Goal: Check status: Check status

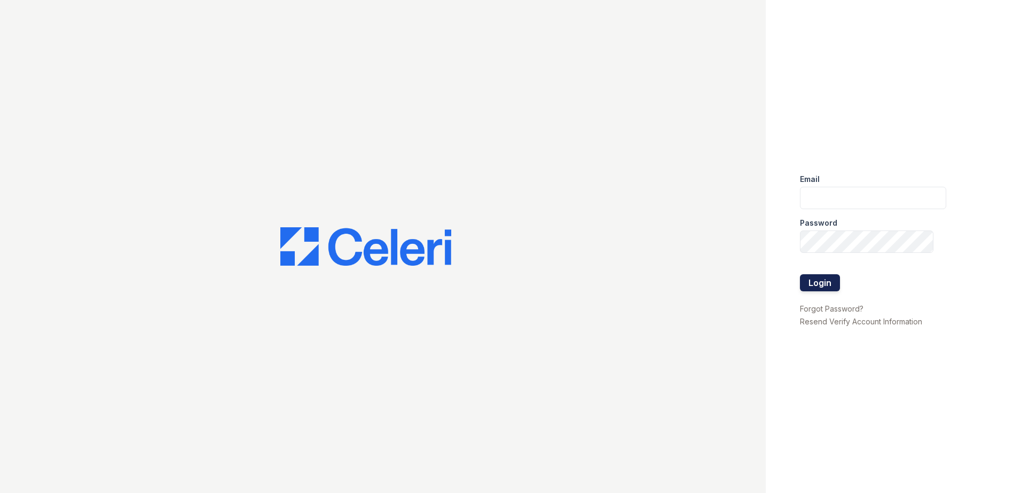
type input "[EMAIL_ADDRESS][DOMAIN_NAME]"
click at [824, 284] on button "Login" at bounding box center [820, 282] width 40 height 17
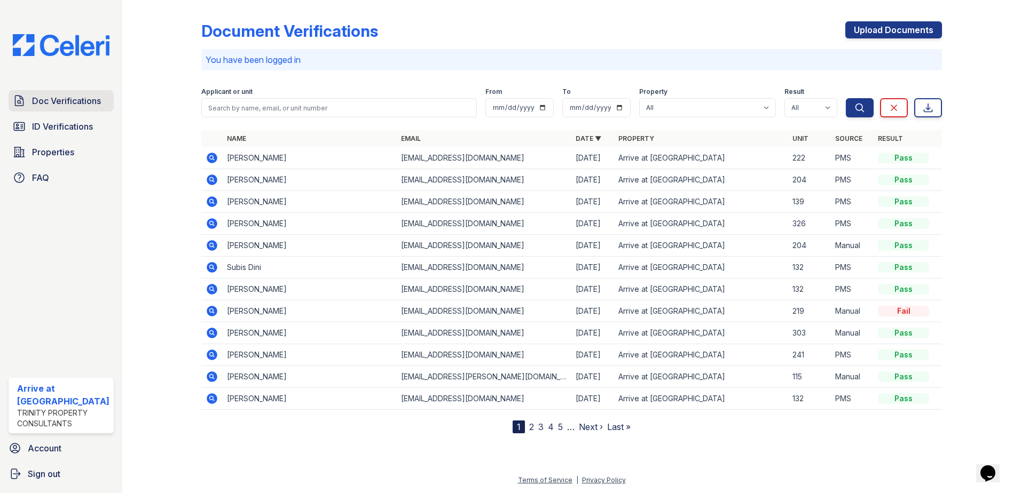
drag, startPoint x: 44, startPoint y: 120, endPoint x: 91, endPoint y: 108, distance: 49.1
click at [44, 120] on span "ID Verifications" at bounding box center [62, 126] width 61 height 13
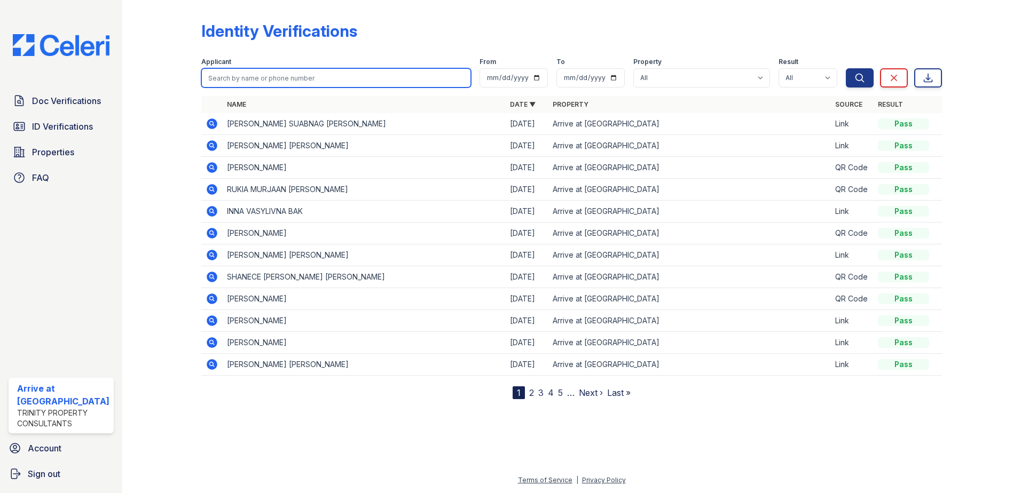
click at [261, 77] on input "search" at bounding box center [336, 77] width 270 height 19
type input "jasmine"
click at [845, 68] on button "Search" at bounding box center [859, 77] width 28 height 19
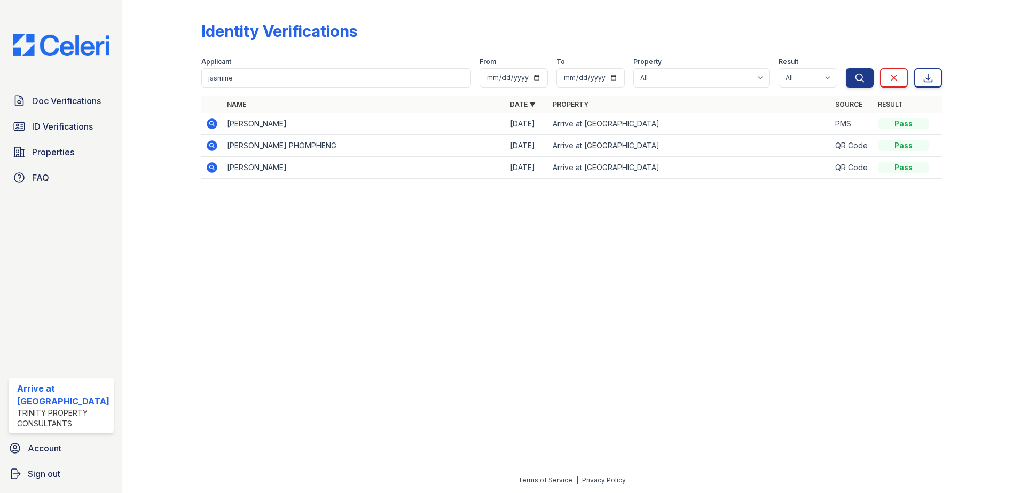
click at [215, 124] on icon at bounding box center [212, 123] width 11 height 11
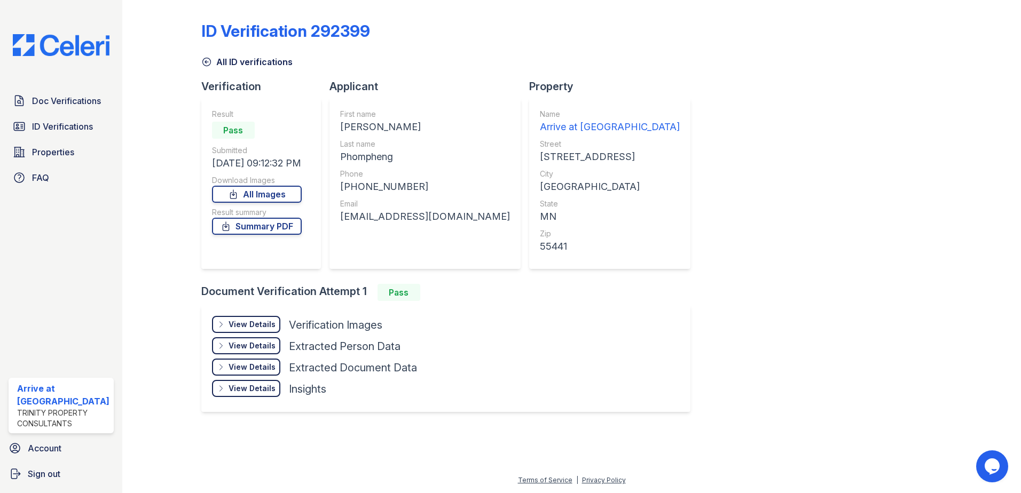
click at [236, 322] on div "View Details" at bounding box center [251, 324] width 47 height 11
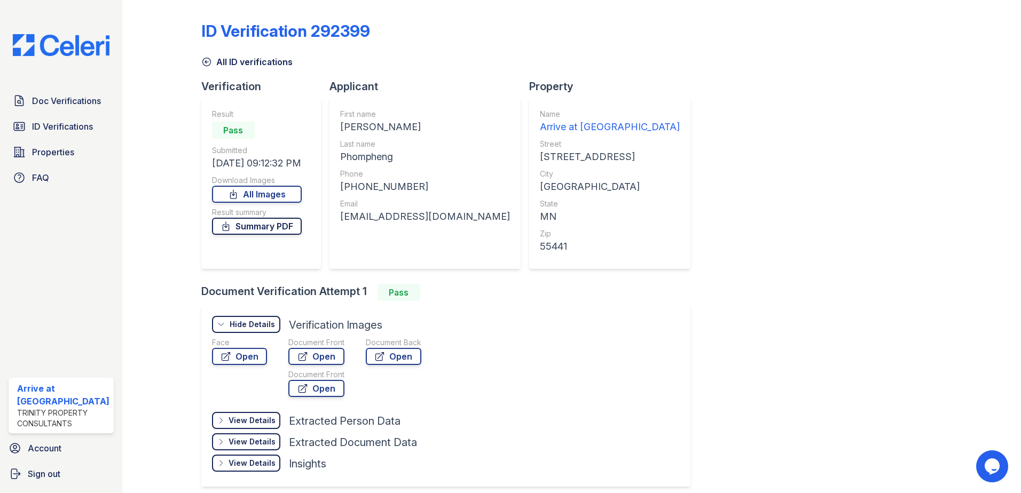
click at [267, 223] on link "Summary PDF" at bounding box center [257, 226] width 90 height 17
click at [52, 126] on span "ID Verifications" at bounding box center [62, 126] width 61 height 13
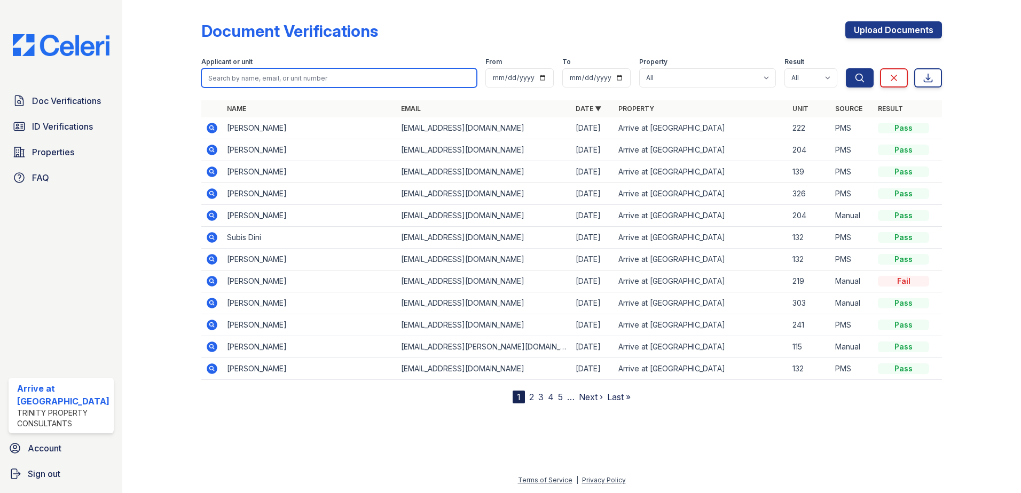
click at [270, 82] on input "search" at bounding box center [339, 77] width 276 height 19
type input "jasmine"
click at [845, 68] on button "Search" at bounding box center [859, 77] width 28 height 19
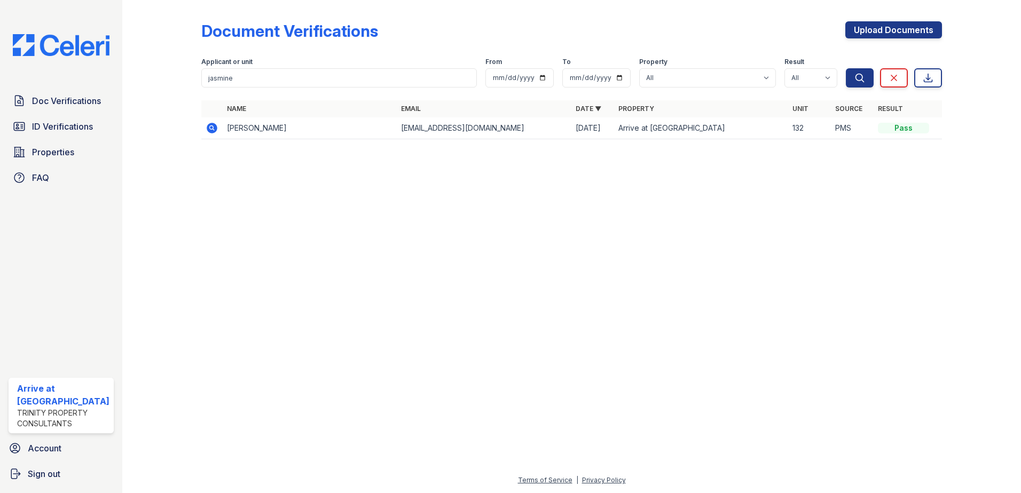
click at [211, 128] on icon at bounding box center [211, 127] width 3 height 3
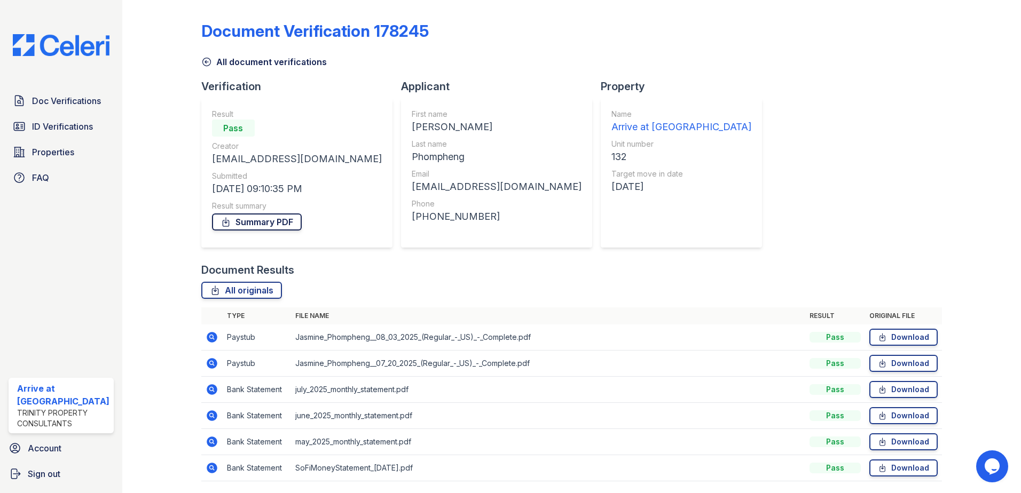
click at [255, 229] on link "Summary PDF" at bounding box center [257, 222] width 90 height 17
click at [49, 131] on span "ID Verifications" at bounding box center [62, 126] width 61 height 13
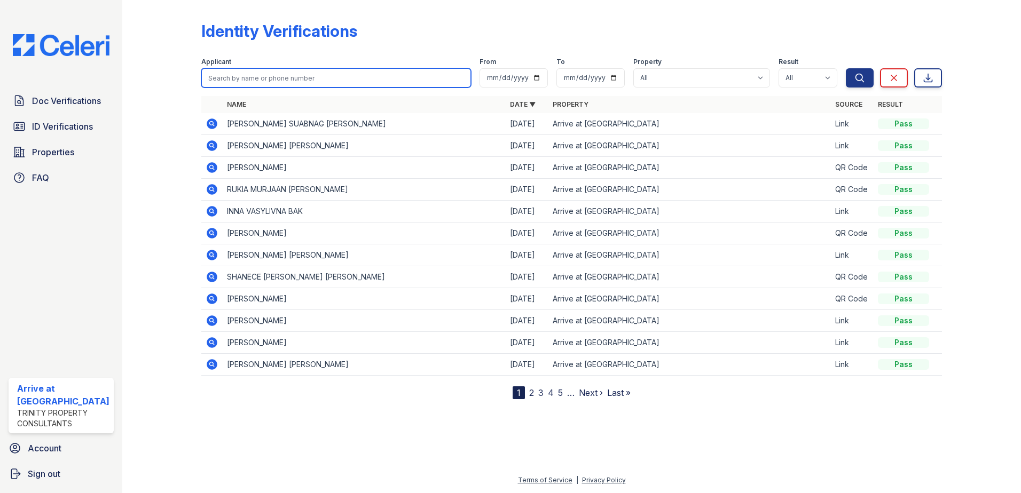
click at [317, 80] on input "search" at bounding box center [336, 77] width 270 height 19
type input "melyssa"
click at [845, 68] on button "Search" at bounding box center [859, 77] width 28 height 19
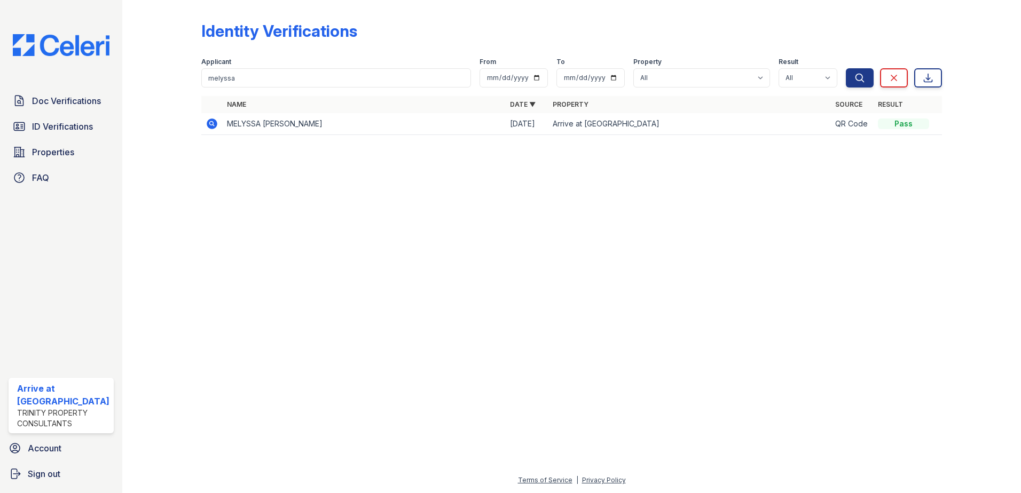
drag, startPoint x: 202, startPoint y: 118, endPoint x: 217, endPoint y: 126, distance: 16.7
click at [203, 118] on td at bounding box center [211, 124] width 21 height 22
click at [215, 127] on icon at bounding box center [211, 123] width 13 height 13
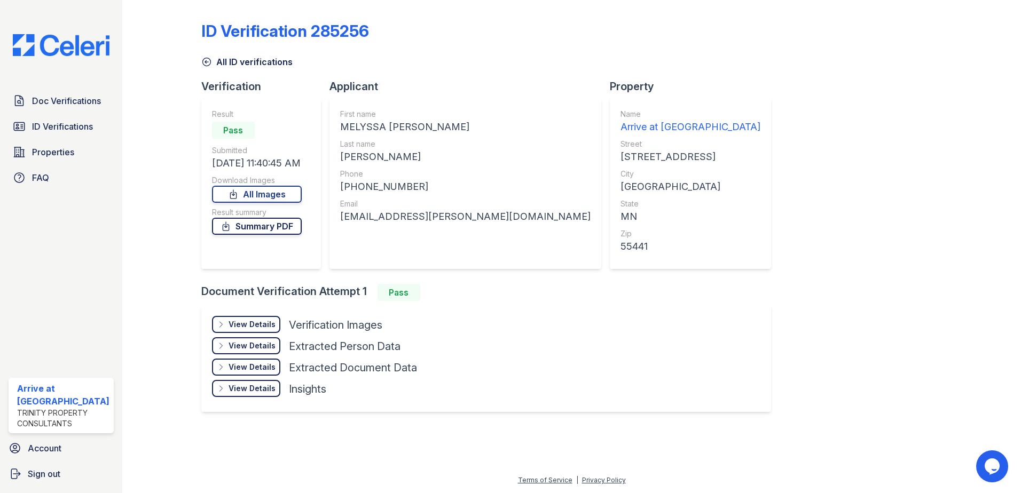
click at [265, 225] on link "Summary PDF" at bounding box center [257, 226] width 90 height 17
